Goal: Find contact information: Find contact information

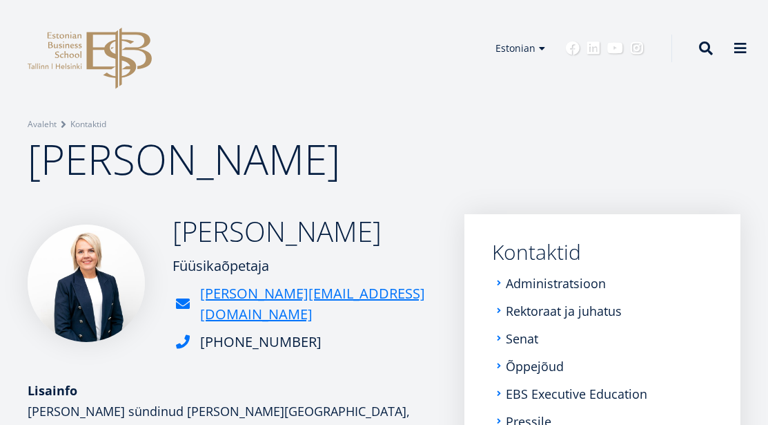
drag, startPoint x: 98, startPoint y: 284, endPoint x: -40, endPoint y: 116, distance: 217.8
drag, startPoint x: 126, startPoint y: 291, endPoint x: -30, endPoint y: 155, distance: 206.4
drag, startPoint x: 92, startPoint y: 281, endPoint x: 51, endPoint y: 267, distance: 43.7
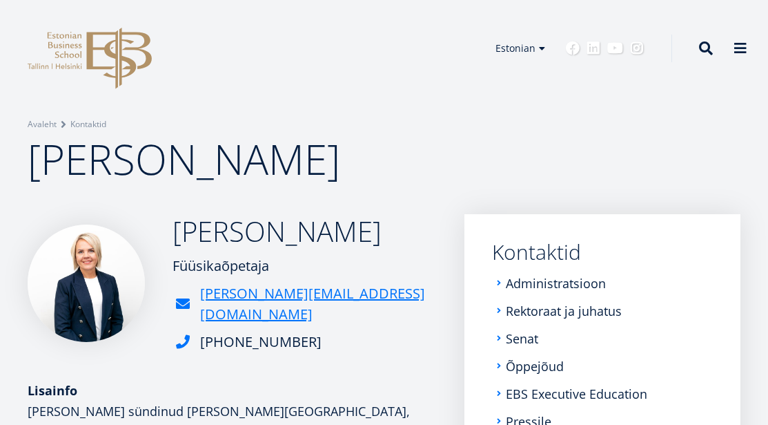
click at [52, 267] on img at bounding box center [86, 282] width 117 height 117
click at [80, 290] on img at bounding box center [86, 282] width 117 height 117
drag, startPoint x: 80, startPoint y: 290, endPoint x: -25, endPoint y: 340, distance: 116.1
click at [105, 252] on img at bounding box center [86, 282] width 117 height 117
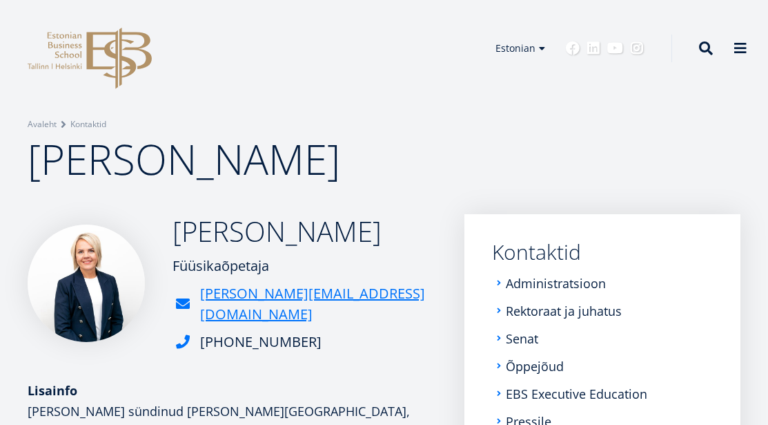
click at [105, 252] on img at bounding box center [86, 282] width 117 height 117
drag, startPoint x: 33, startPoint y: 214, endPoint x: 150, endPoint y: 324, distance: 160.7
click at [150, 324] on div "[PERSON_NAME] Füüsikaõpetaja [PERSON_NAME][EMAIL_ADDRESS][DOMAIN_NAME] [PHONE_N…" at bounding box center [232, 283] width 409 height 138
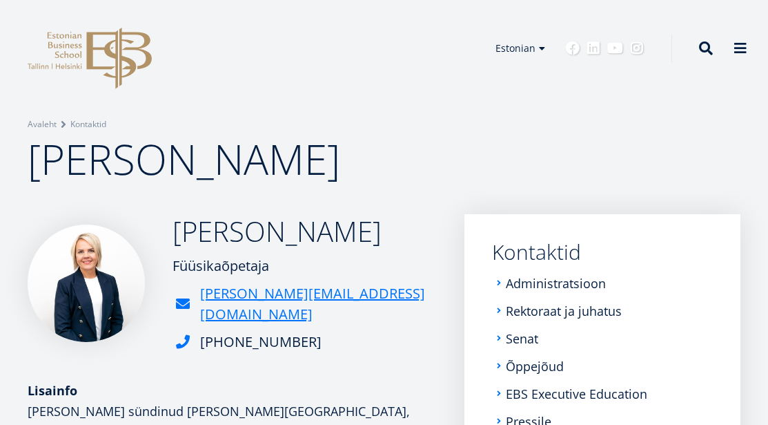
click at [150, 324] on div "[PERSON_NAME] Füüsikaõpetaja [PERSON_NAME][EMAIL_ADDRESS][DOMAIN_NAME] [PHONE_N…" at bounding box center [232, 283] width 409 height 138
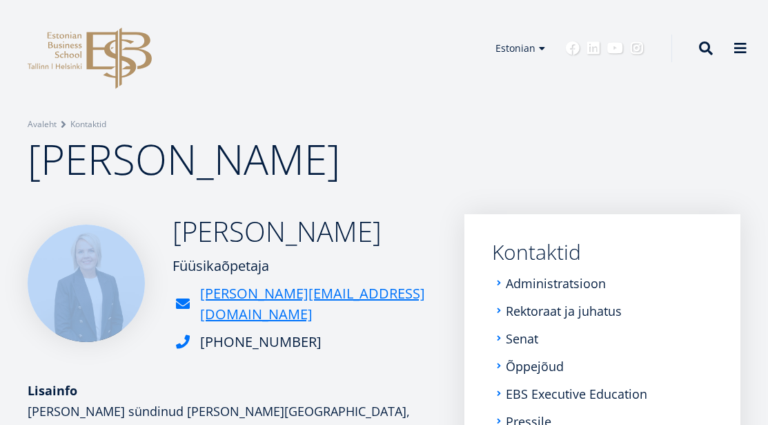
drag, startPoint x: 150, startPoint y: 324, endPoint x: 63, endPoint y: 240, distance: 121.1
click at [63, 240] on div "[PERSON_NAME] Füüsikaõpetaja [PERSON_NAME][EMAIL_ADDRESS][DOMAIN_NAME] [PHONE_N…" at bounding box center [232, 283] width 409 height 138
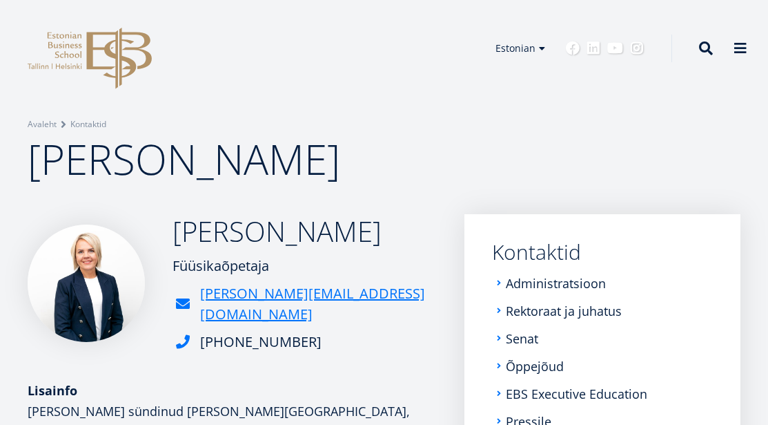
click at [90, 193] on div "Breadcrumb Avaleht Kontaktid [PERSON_NAME]" at bounding box center [384, 107] width 768 height 214
drag, startPoint x: 135, startPoint y: 317, endPoint x: 23, endPoint y: 217, distance: 149.6
click at [23, 217] on div "[PERSON_NAME] Füüsikaõpetaja [PERSON_NAME][EMAIL_ADDRESS][DOMAIN_NAME] [PHONE_N…" at bounding box center [384, 390] width 768 height 352
drag, startPoint x: 23, startPoint y: 217, endPoint x: 126, endPoint y: 334, distance: 155.1
click at [126, 334] on div "[PERSON_NAME] Füüsikaõpetaja [PERSON_NAME][EMAIL_ADDRESS][DOMAIN_NAME] [PHONE_N…" at bounding box center [384, 390] width 768 height 352
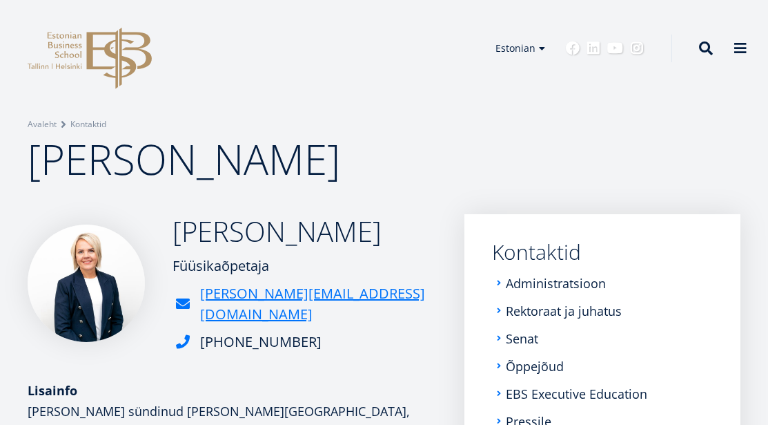
click at [103, 304] on img at bounding box center [86, 282] width 117 height 117
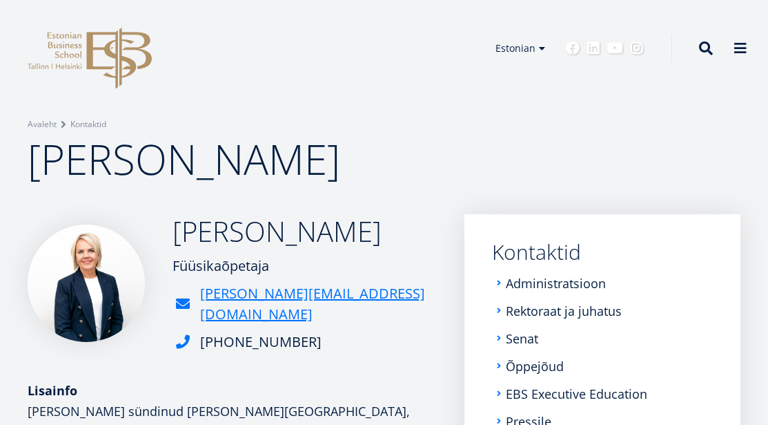
click at [103, 304] on img at bounding box center [86, 282] width 117 height 117
drag, startPoint x: 103, startPoint y: 304, endPoint x: -74, endPoint y: 349, distance: 182.5
drag, startPoint x: 108, startPoint y: 295, endPoint x: -10, endPoint y: 139, distance: 195.8
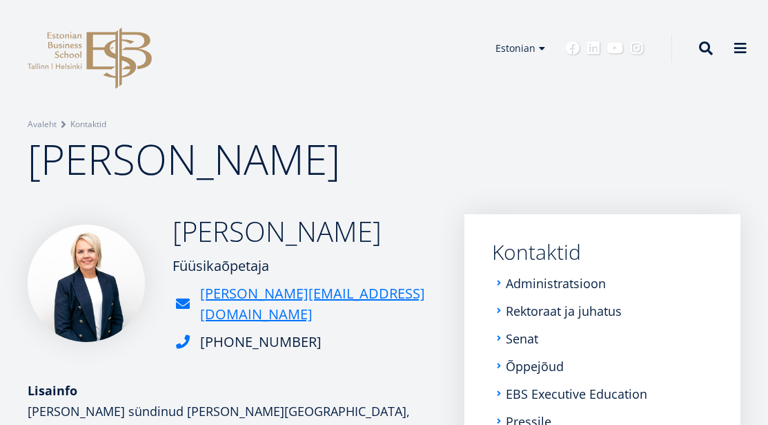
click at [207, 153] on span "[PERSON_NAME]" at bounding box center [184, 158] width 313 height 57
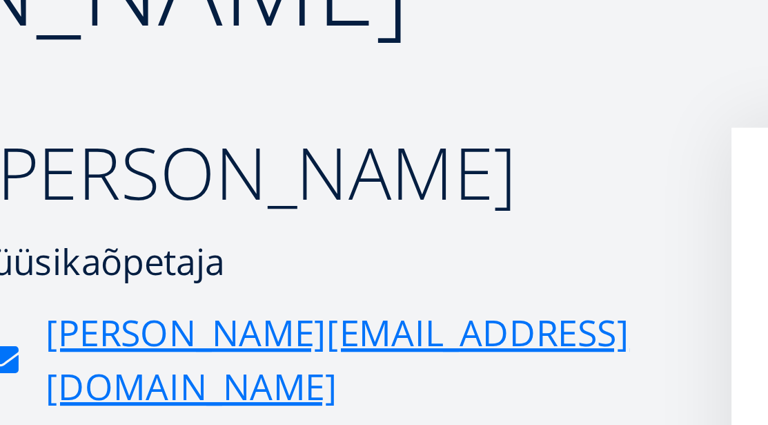
drag, startPoint x: 52, startPoint y: 99, endPoint x: 150, endPoint y: 102, distance: 98.7
click at [150, 214] on div "[PERSON_NAME] Füüsikaõpetaja [PERSON_NAME][EMAIL_ADDRESS][DOMAIN_NAME] [PHONE_N…" at bounding box center [232, 283] width 409 height 138
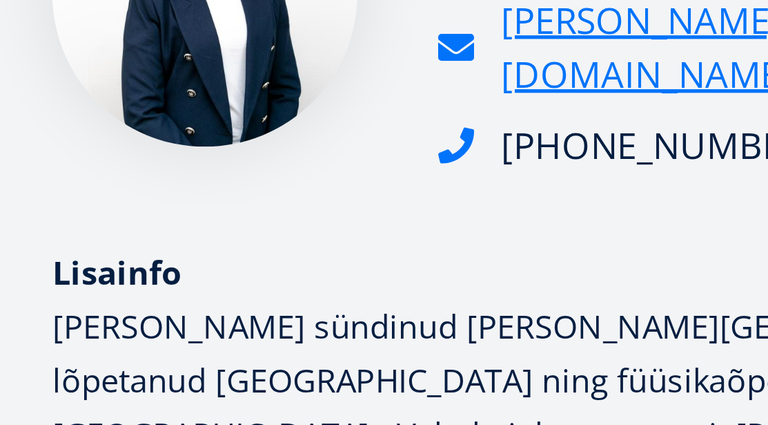
scroll to position [73, 0]
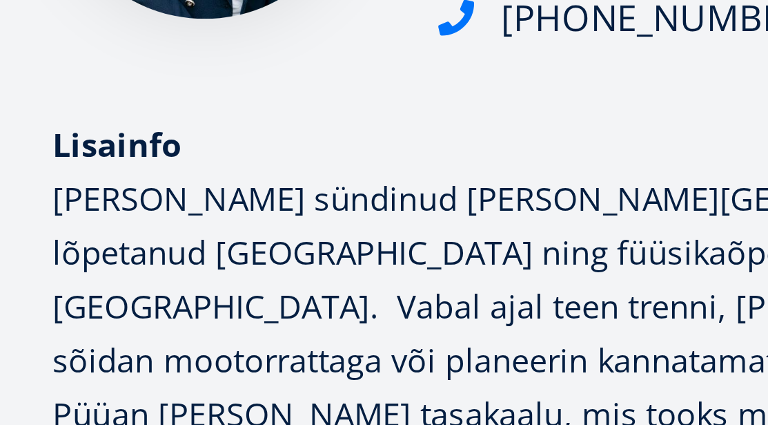
drag, startPoint x: 274, startPoint y: 161, endPoint x: 282, endPoint y: 146, distance: 16.4
click at [282, 146] on div "[PERSON_NAME] Füüsikaõpetaja [PERSON_NAME][EMAIL_ADDRESS][DOMAIN_NAME] [PHONE_N…" at bounding box center [232, 317] width 409 height 352
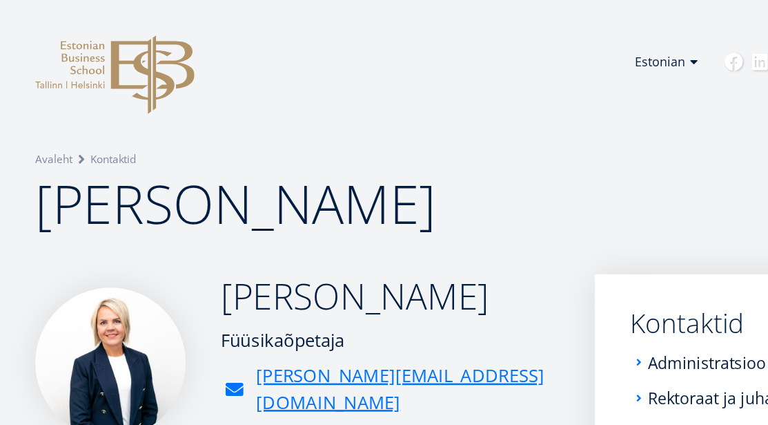
scroll to position [0, 0]
